Goal: Task Accomplishment & Management: Manage account settings

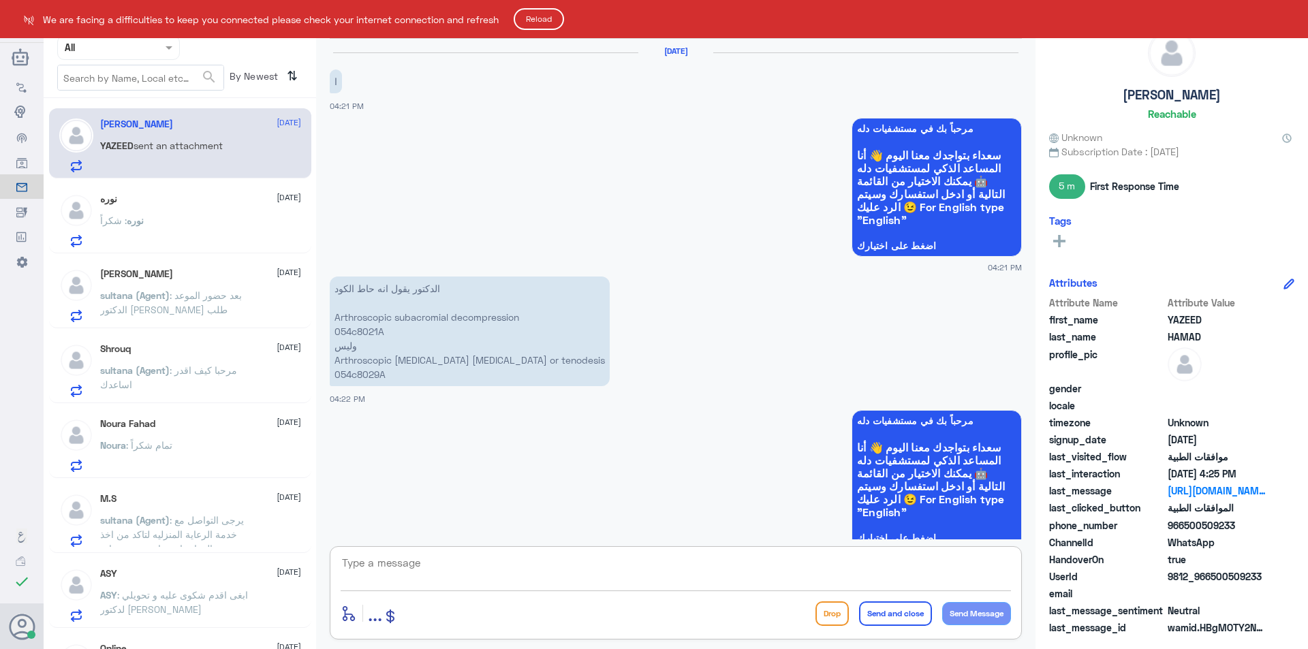
scroll to position [2045, 0]
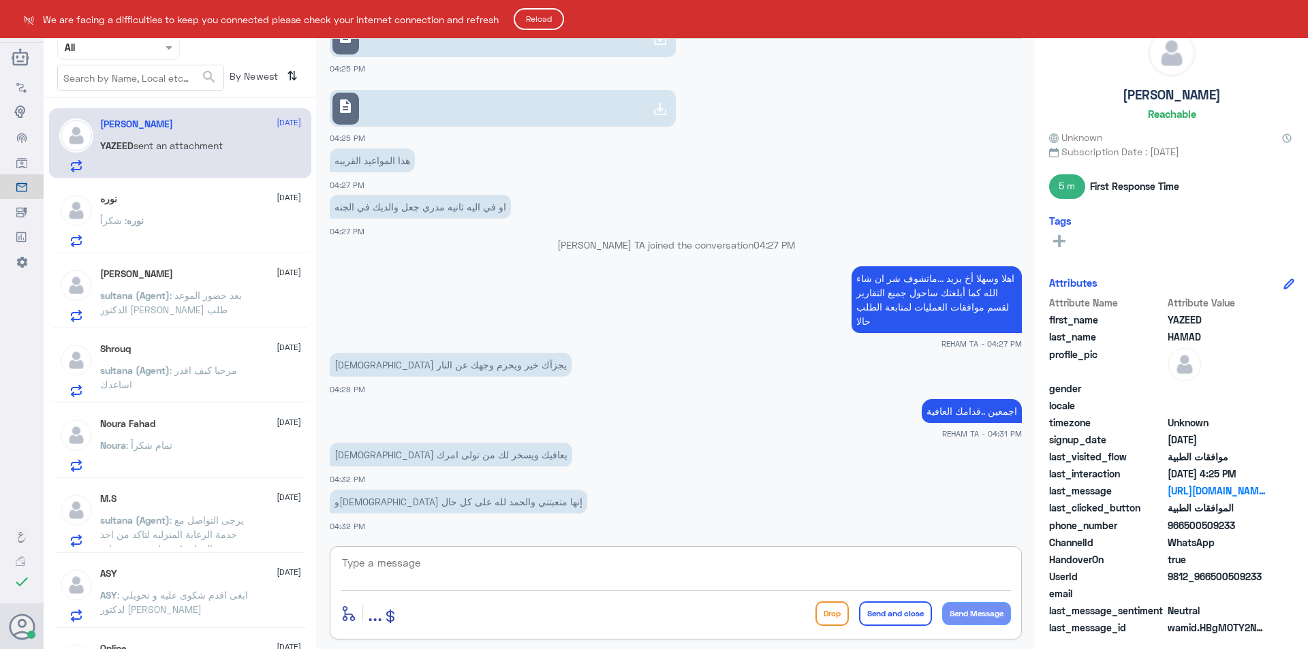
click at [17, 631] on html "Dallah Hospitals Flow Builder Conversational Skills Broadcast Audience Inbox Gr…" at bounding box center [654, 324] width 1308 height 649
click at [528, 20] on button "Reload" at bounding box center [538, 19] width 50 height 22
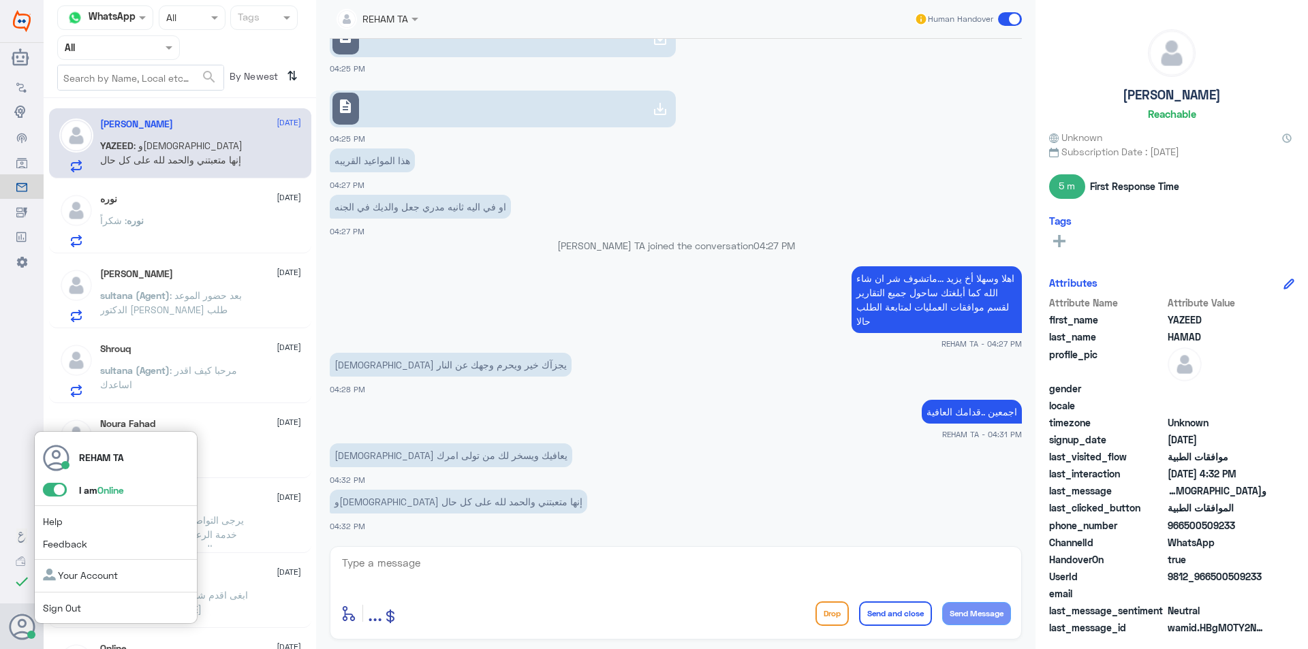
click at [50, 499] on div "REHAM TA I am Online Help Feedback Your Account Sign Out" at bounding box center [115, 527] width 163 height 193
click at [53, 494] on span at bounding box center [55, 490] width 24 height 14
click at [0, 0] on input "checkbox" at bounding box center [0, 0] width 0 height 0
click at [59, 611] on link "Sign Out" at bounding box center [62, 608] width 38 height 12
